Goal: Book appointment/travel/reservation

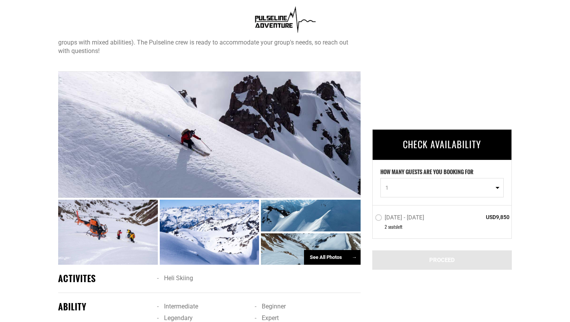
scroll to position [433, 0]
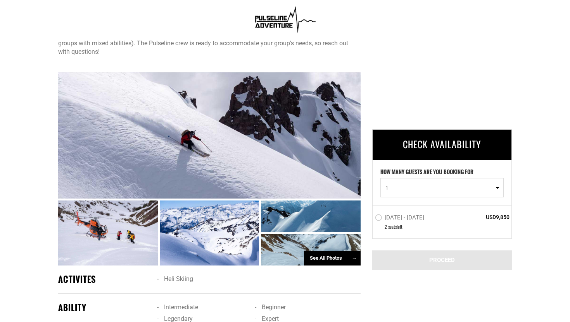
click at [366, 144] on div "CHECK AVAILABILITY HOW MANY GUESTS ARE YOU BOOKING FOR 1 0 1 2 0 1 [DATE] - [DA…" at bounding box center [435, 212] width 151 height 189
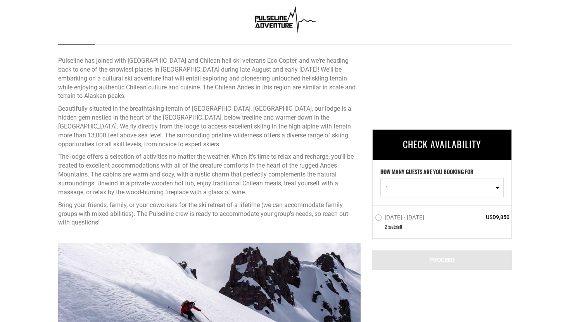
scroll to position [242, 0]
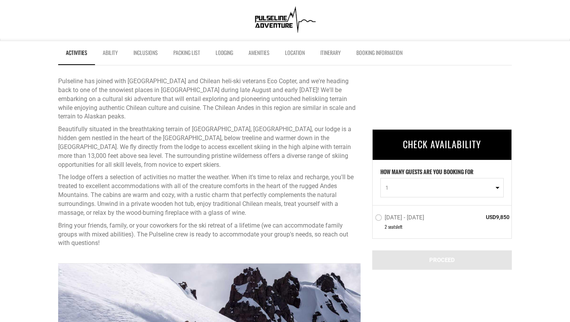
click at [221, 51] on link "Lodging" at bounding box center [224, 54] width 33 height 19
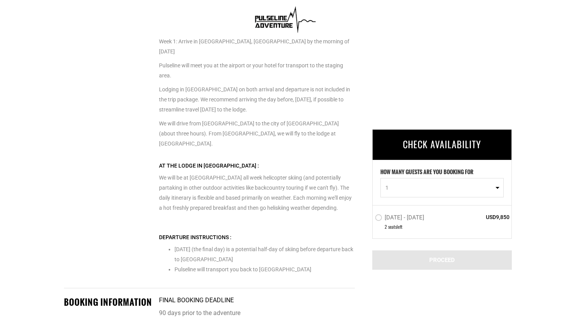
scroll to position [1704, 0]
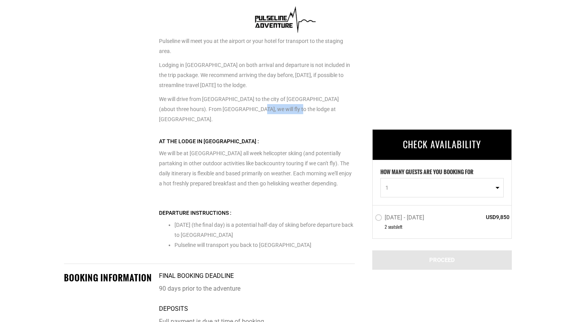
drag, startPoint x: 265, startPoint y: 100, endPoint x: 220, endPoint y: 99, distance: 44.6
click at [220, 99] on p "We will drive from [GEOGRAPHIC_DATA] to the city of [GEOGRAPHIC_DATA] (about th…" at bounding box center [257, 109] width 196 height 30
copy p "[GEOGRAPHIC_DATA]"
